Goal: Task Accomplishment & Management: Complete application form

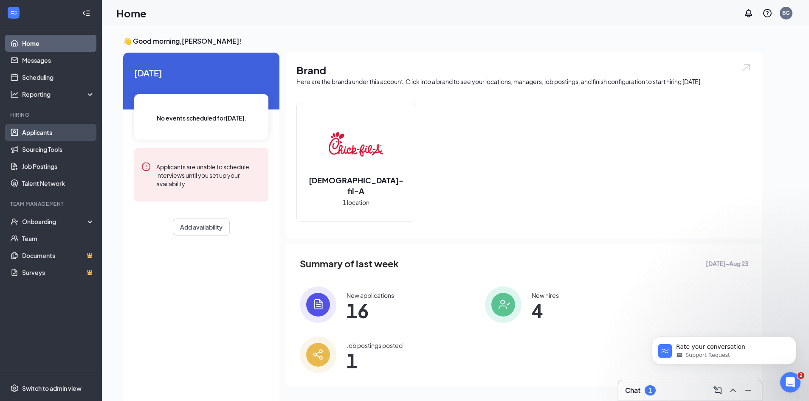
click at [53, 128] on link "Applicants" at bounding box center [58, 132] width 73 height 17
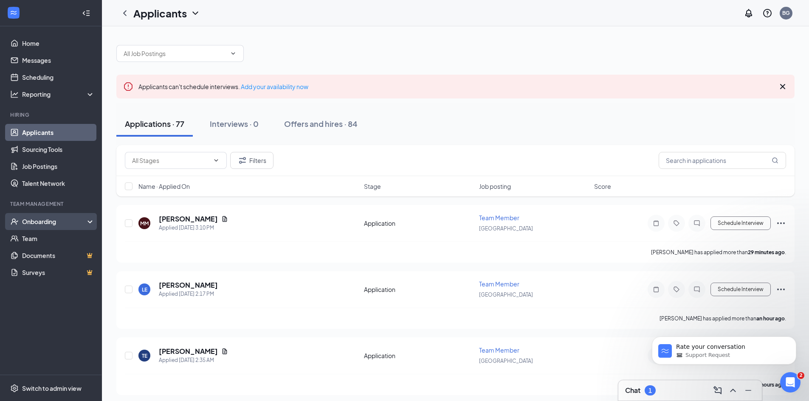
click at [49, 226] on div "Onboarding" at bounding box center [54, 221] width 65 height 8
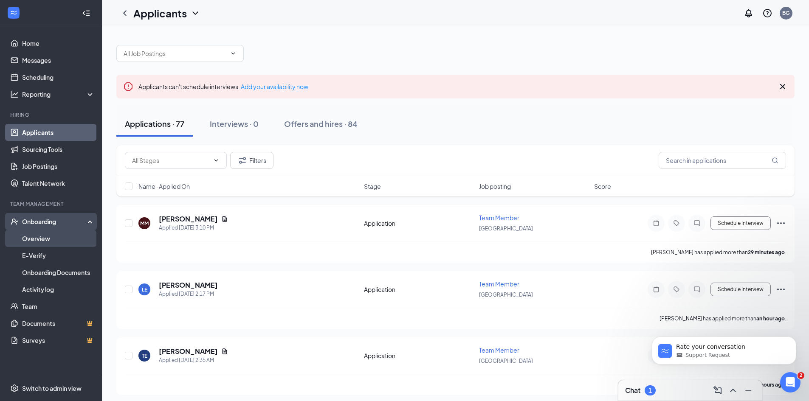
click at [49, 235] on link "Overview" at bounding box center [58, 238] width 73 height 17
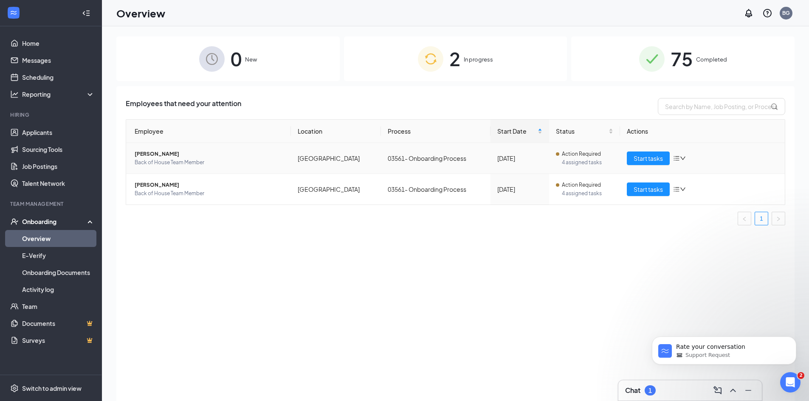
click at [163, 153] on span "[PERSON_NAME]" at bounding box center [209, 154] width 149 height 8
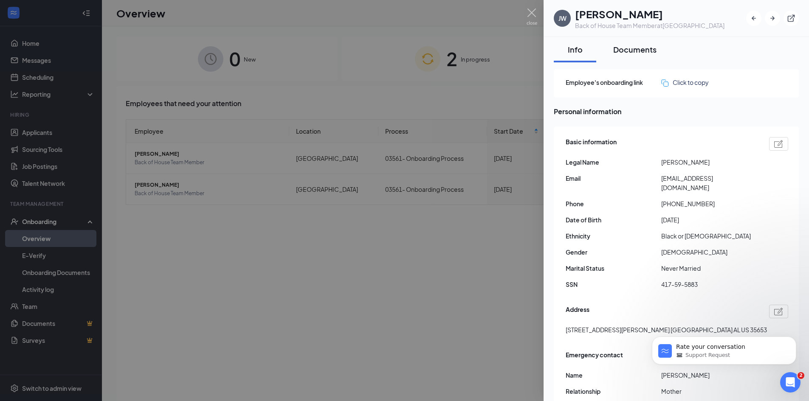
click at [634, 56] on button "Documents" at bounding box center [635, 49] width 60 height 25
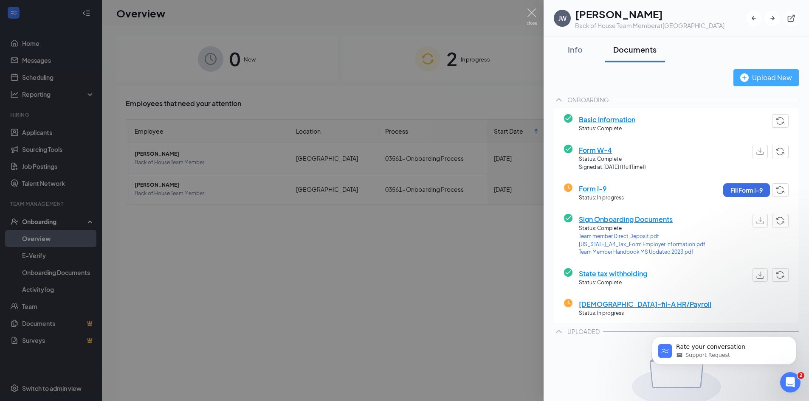
click at [764, 81] on div "Upload New" at bounding box center [766, 77] width 52 height 11
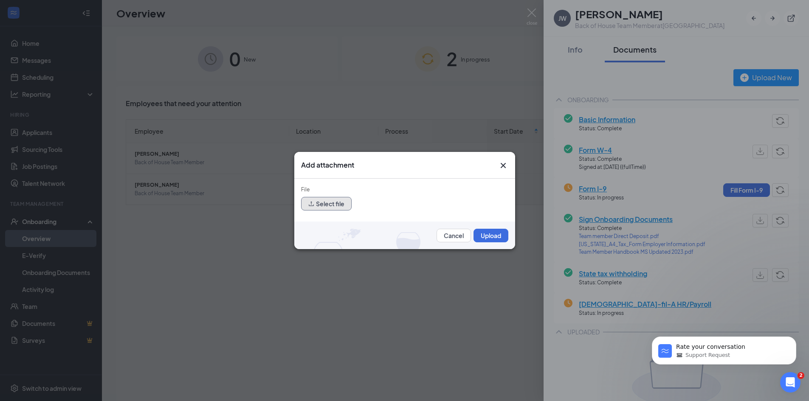
click at [338, 206] on button "Select file" at bounding box center [326, 204] width 51 height 14
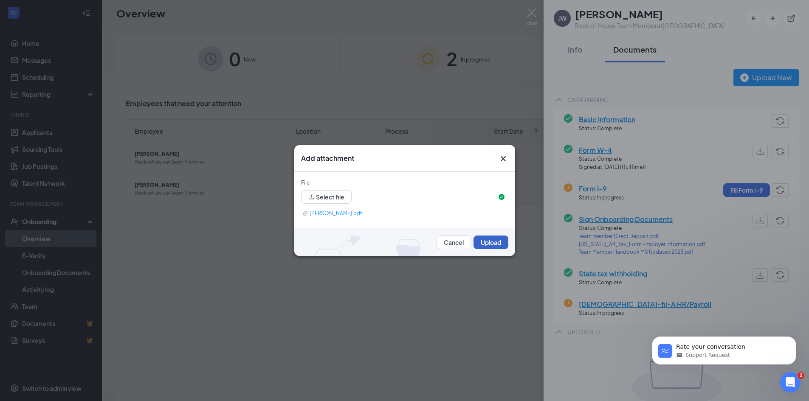
click at [493, 240] on button "Upload" at bounding box center [490, 243] width 35 height 14
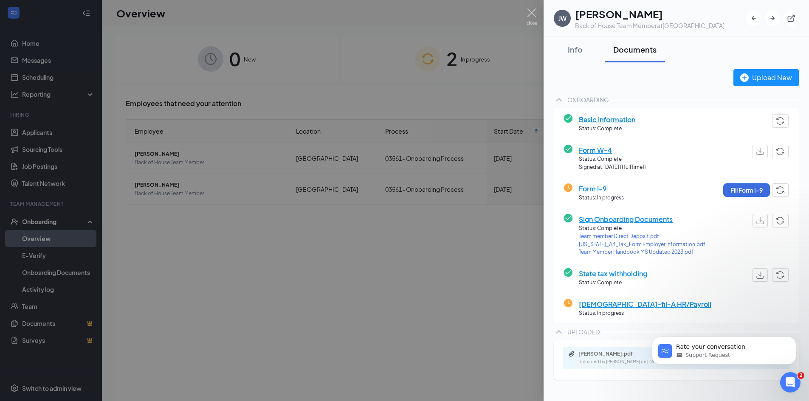
click at [525, 9] on div at bounding box center [404, 200] width 809 height 401
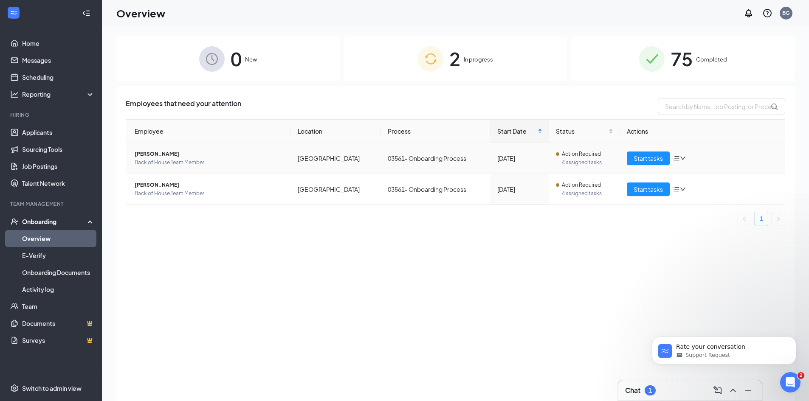
click at [181, 159] on span "Back of House Team Member" at bounding box center [209, 162] width 149 height 8
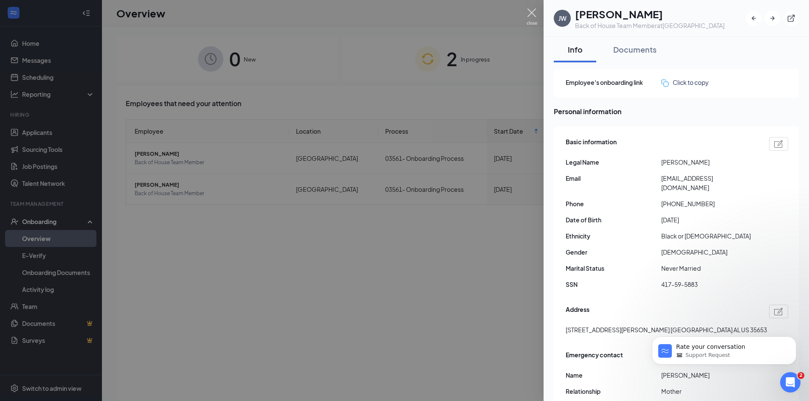
click at [530, 11] on img at bounding box center [532, 16] width 11 height 17
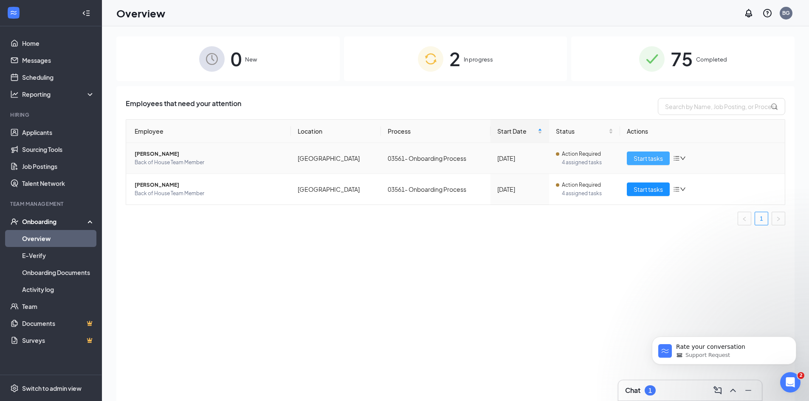
click at [655, 154] on span "Start tasks" at bounding box center [648, 158] width 29 height 9
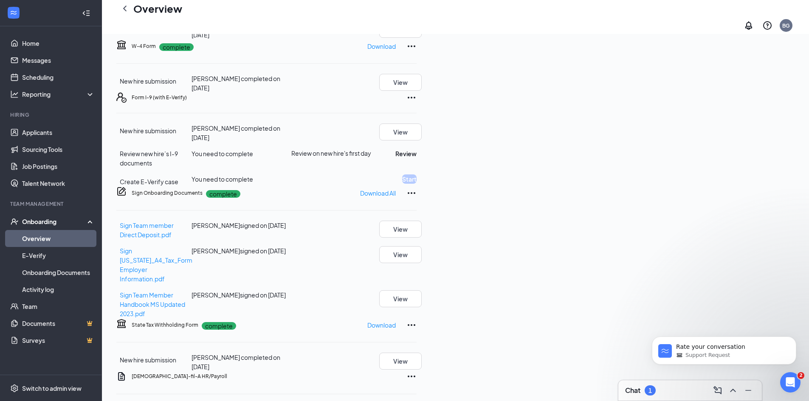
scroll to position [170, 0]
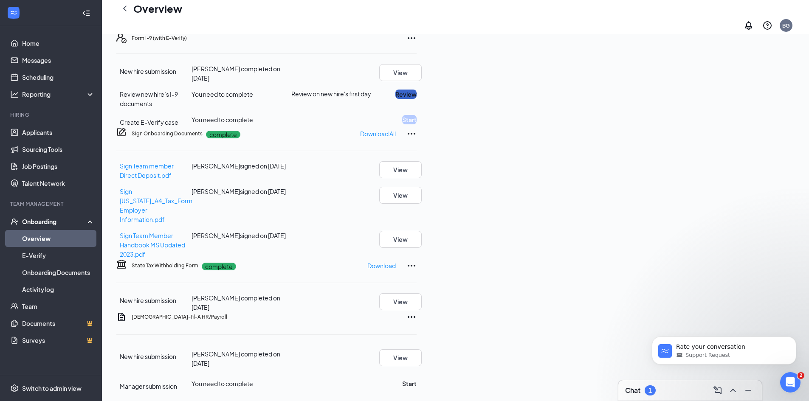
click at [417, 99] on button "Review" at bounding box center [405, 94] width 21 height 9
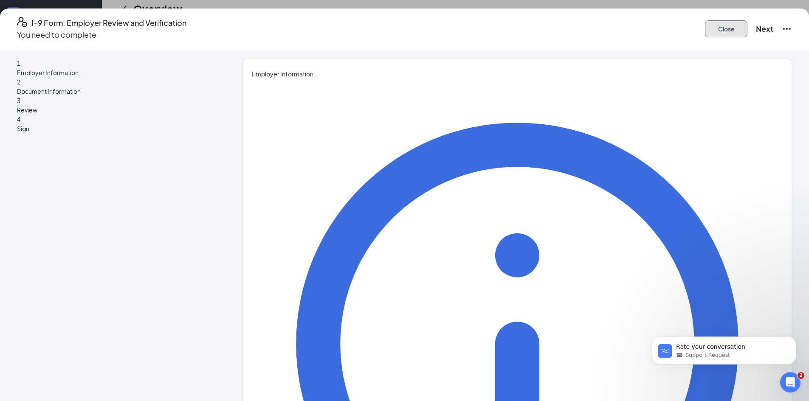
click at [705, 28] on button "Close" at bounding box center [726, 28] width 42 height 17
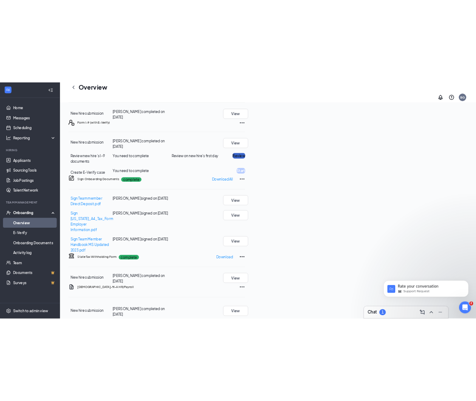
scroll to position [184, 0]
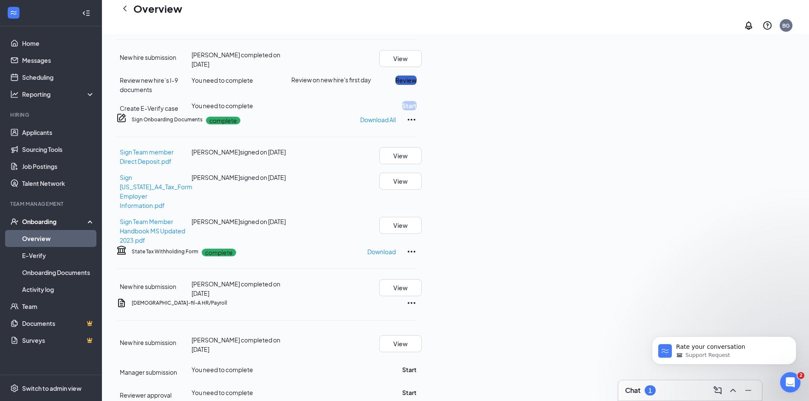
click at [417, 85] on button "Review" at bounding box center [405, 80] width 21 height 9
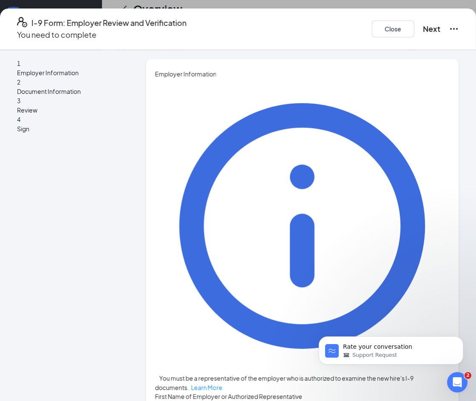
type input "[PERSON_NAME]"
type input "Hiring Manager"
type input "[EMAIL_ADDRESS][DOMAIN_NAME]"
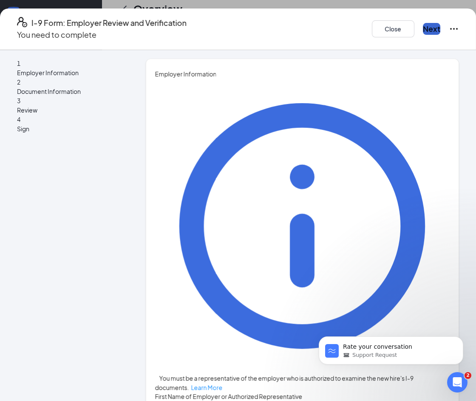
type input "2563865442"
click at [423, 23] on button "Next" at bounding box center [431, 29] width 17 height 12
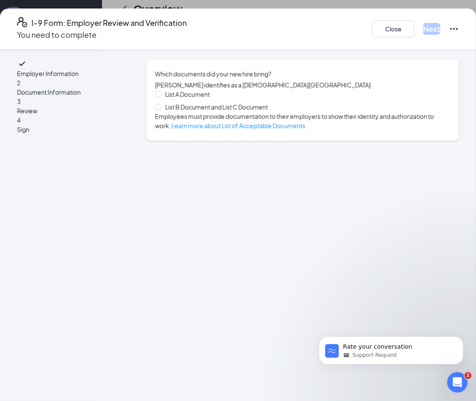
click at [235, 109] on span "List B Document and List C Document" at bounding box center [216, 106] width 110 height 9
click at [161, 109] on input "List B Document and List C Document" at bounding box center [158, 107] width 6 height 6
radio input "true"
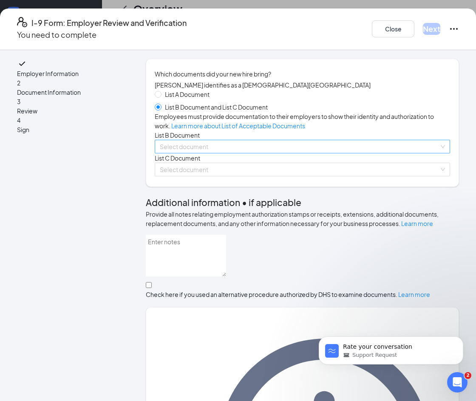
click at [237, 153] on input "search" at bounding box center [299, 146] width 279 height 13
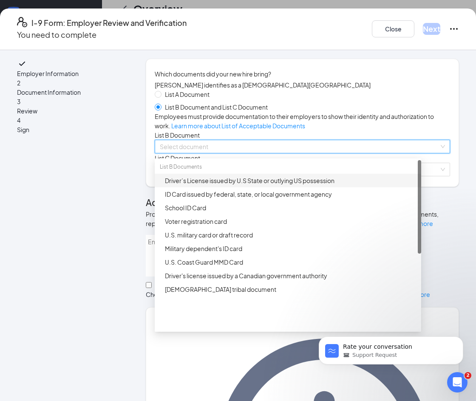
click at [208, 185] on div "Driver’s License issued by U.S State or outlying US possession" at bounding box center [290, 180] width 251 height 9
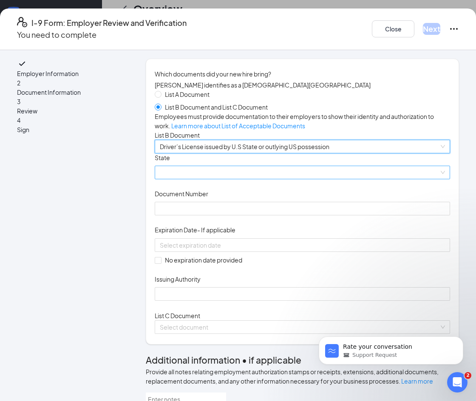
click at [205, 179] on span at bounding box center [302, 172] width 285 height 13
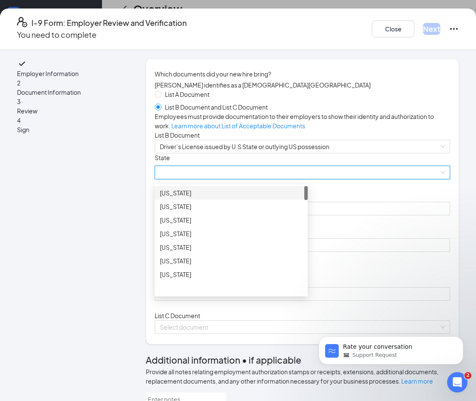
click at [203, 197] on div "[US_STATE]" at bounding box center [231, 192] width 143 height 9
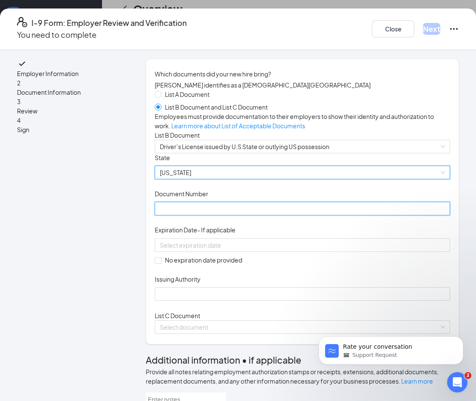
click at [203, 215] on input "Document Number" at bounding box center [302, 209] width 295 height 14
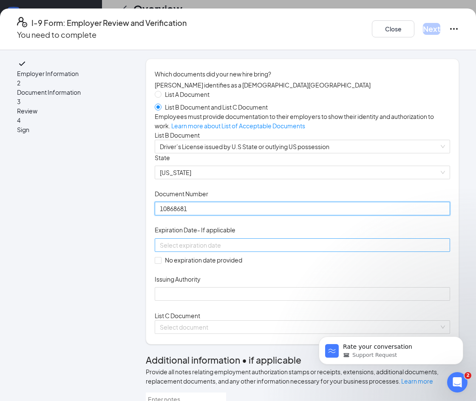
type input "10868681"
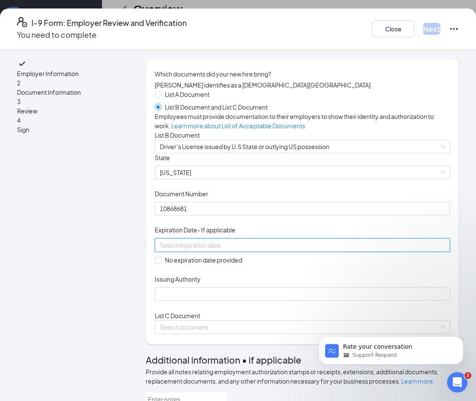
click at [204, 250] on input at bounding box center [301, 244] width 283 height 9
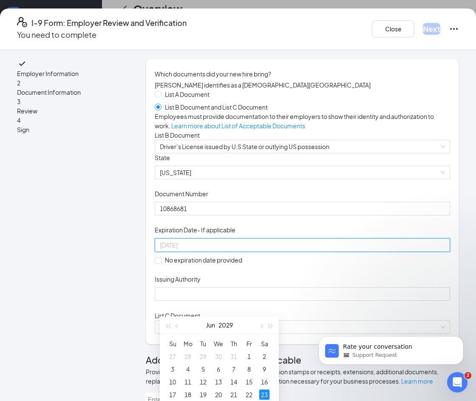
click at [264, 396] on div "23" at bounding box center [264, 394] width 10 height 10
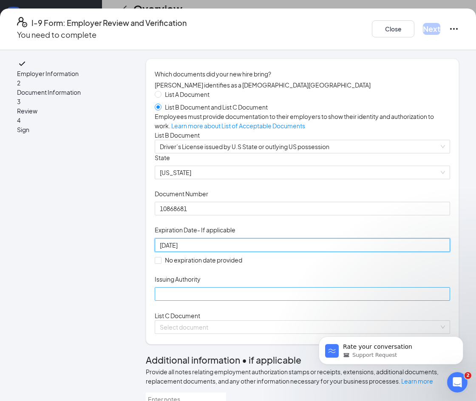
type input "[DATE]"
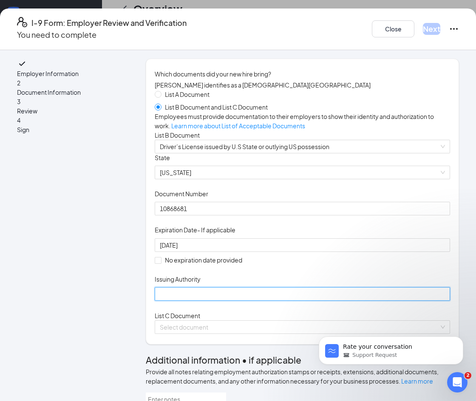
click at [201, 301] on input "Issuing Authority" at bounding box center [302, 294] width 295 height 14
type input "[US_STATE]"
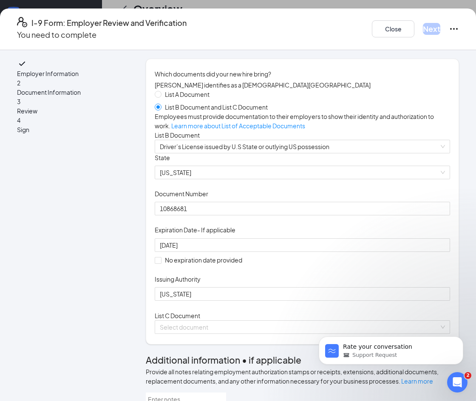
click at [353, 301] on div "Document Title Driver’s License issued by U.S State or outlying US possession S…" at bounding box center [302, 227] width 295 height 148
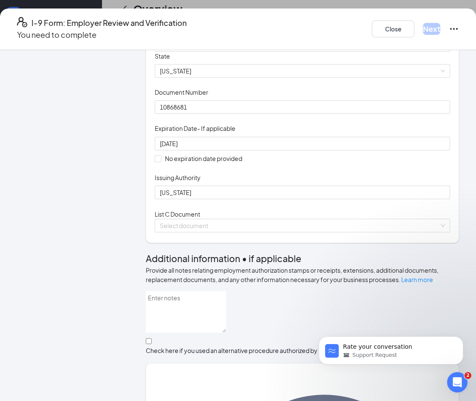
scroll to position [170, 0]
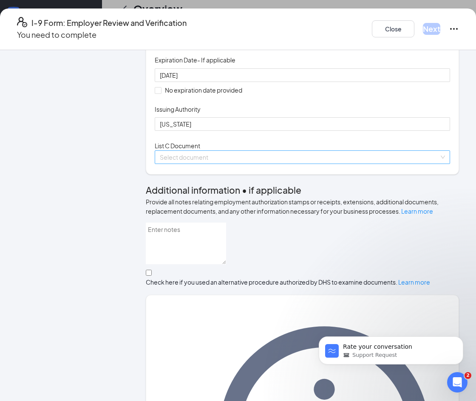
click at [230, 163] on span at bounding box center [299, 157] width 279 height 13
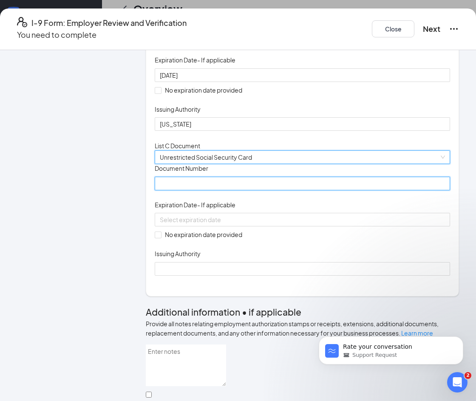
click at [212, 190] on input "Document Number" at bounding box center [302, 184] width 295 height 14
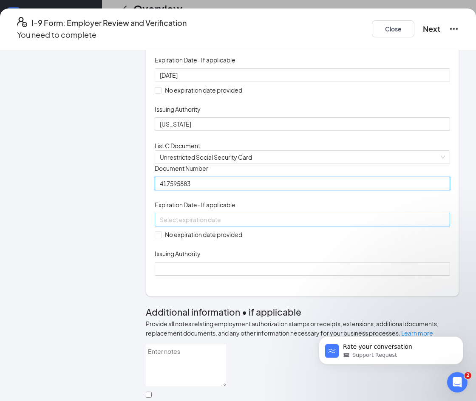
type input "417595883"
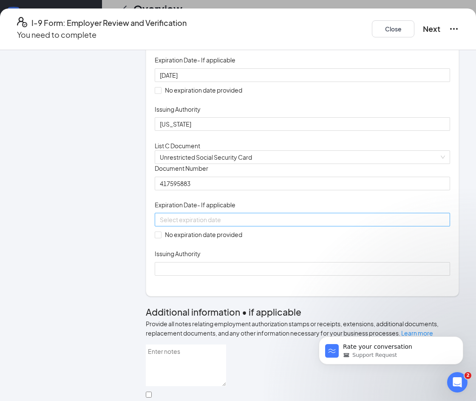
click at [226, 224] on input at bounding box center [301, 219] width 283 height 9
click at [320, 275] on div "Document Title Unrestricted Social Security Card Document Number 417595883 Expi…" at bounding box center [302, 219] width 295 height 111
click at [197, 239] on span "No expiration date provided" at bounding box center [203, 234] width 84 height 9
click at [161, 237] on input "No expiration date provided" at bounding box center [158, 234] width 6 height 6
checkbox input "true"
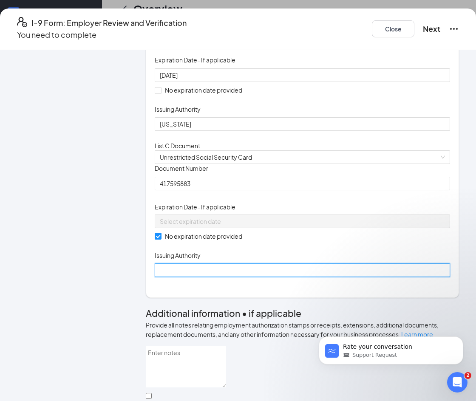
click at [203, 277] on input "Issuing Authority" at bounding box center [302, 270] width 295 height 14
type input "Social Security Administration"
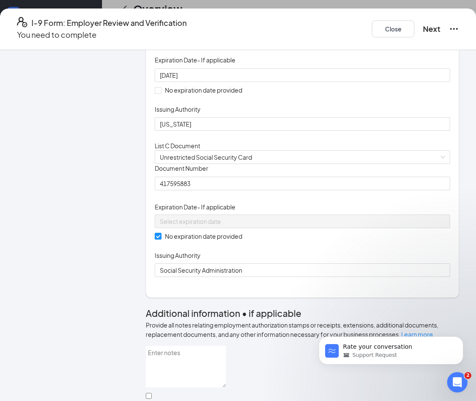
click at [332, 313] on div "Rate your conversation Support Request" at bounding box center [391, 311] width 156 height 106
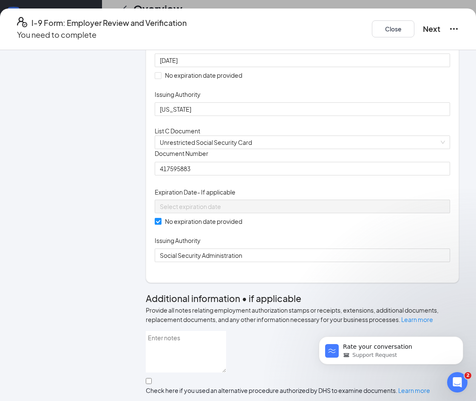
scroll to position [0, 0]
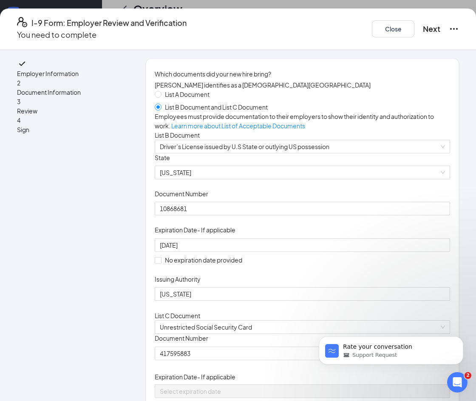
click at [371, 260] on div "Document Title Driver’s License issued by U.S State or outlying US possession S…" at bounding box center [302, 227] width 295 height 148
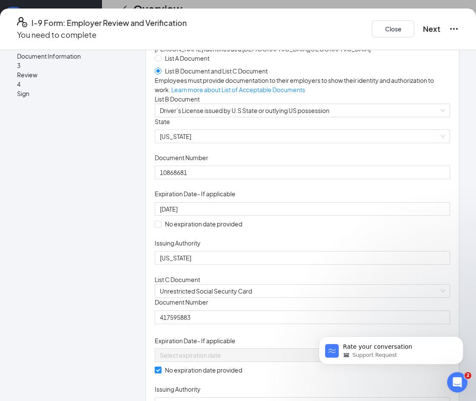
scroll to position [127, 0]
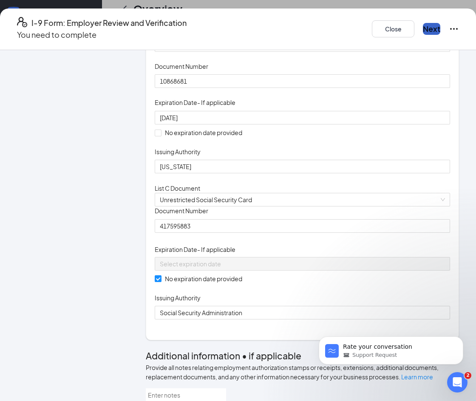
click at [423, 30] on button "Next" at bounding box center [431, 29] width 17 height 12
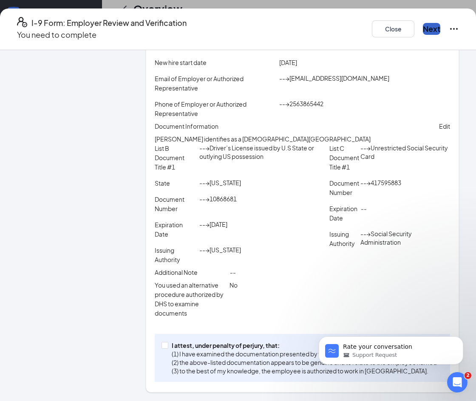
scroll to position [269, 0]
click at [167, 342] on input "I attest, under penalty of [PERSON_NAME], that: (1) I have examined the documen…" at bounding box center [164, 345] width 6 height 6
checkbox input "true"
click at [423, 28] on button "Next" at bounding box center [431, 29] width 17 height 12
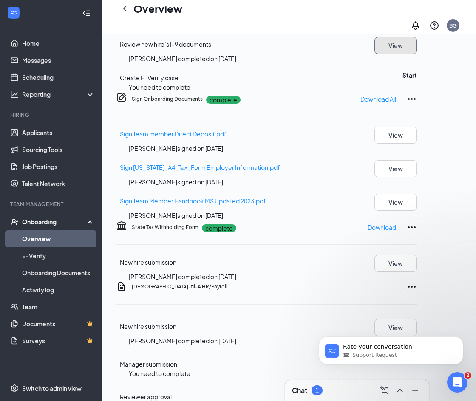
scroll to position [226, 0]
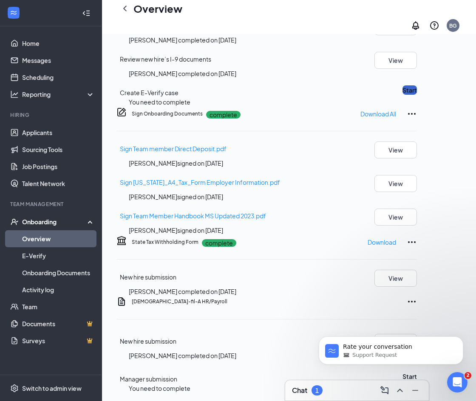
click at [417, 95] on button "Start" at bounding box center [409, 89] width 14 height 9
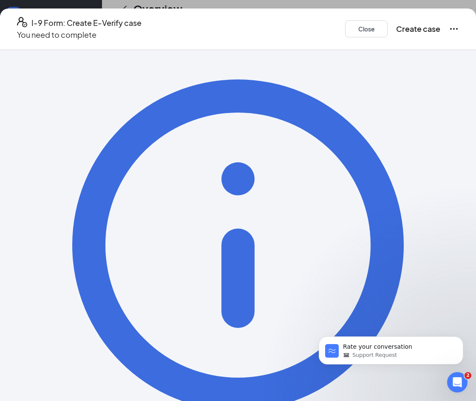
scroll to position [19, 0]
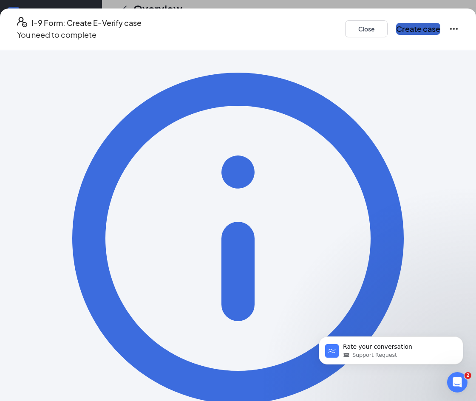
click at [400, 24] on button "Create case" at bounding box center [418, 29] width 44 height 12
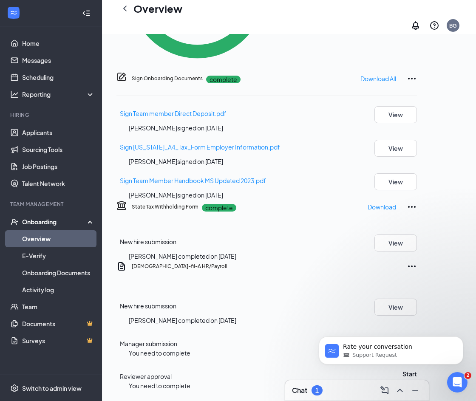
scroll to position [473, 0]
click html "Rate your conversation Support Request"
click at [462, 339] on icon "Dismiss notification" at bounding box center [460, 338] width 5 height 5
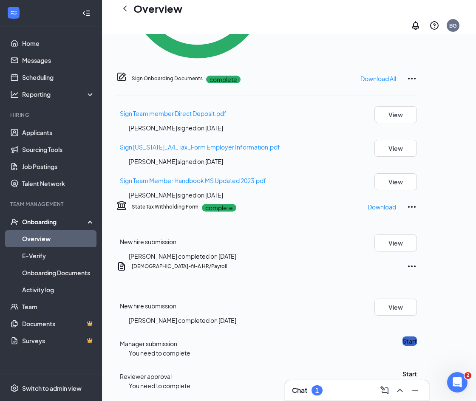
click at [417, 336] on button "Start" at bounding box center [409, 340] width 14 height 9
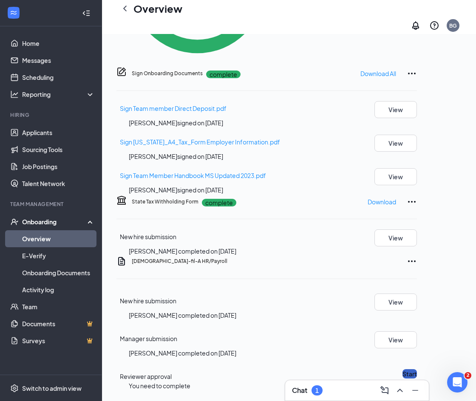
click at [417, 369] on button "Start" at bounding box center [409, 373] width 14 height 9
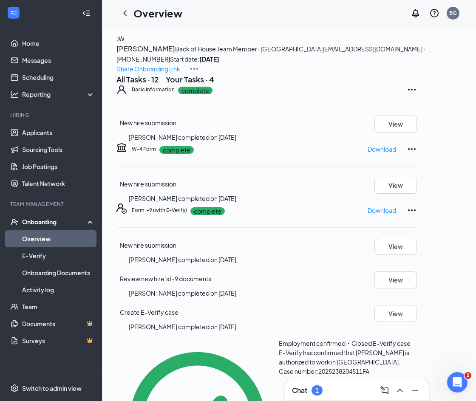
scroll to position [0, 0]
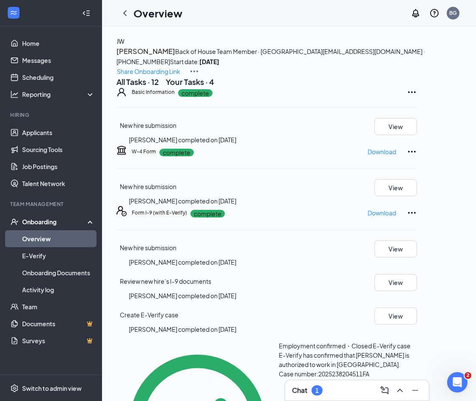
click at [125, 14] on icon "ChevronLeft" at bounding box center [125, 13] width 10 height 10
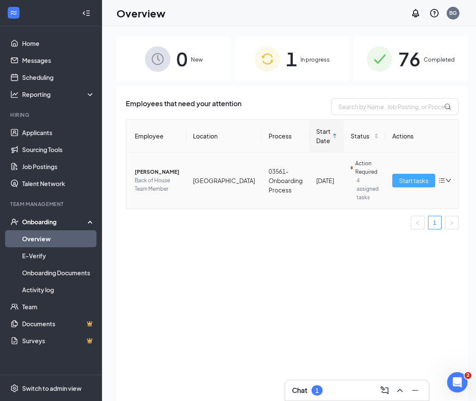
click at [399, 180] on span "Start tasks" at bounding box center [413, 180] width 29 height 9
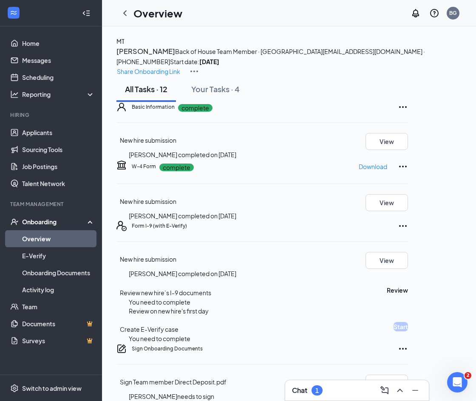
drag, startPoint x: 56, startPoint y: 222, endPoint x: 45, endPoint y: 227, distance: 11.4
click at [55, 222] on div "Onboarding" at bounding box center [54, 221] width 65 height 8
